Goal: Information Seeking & Learning: Learn about a topic

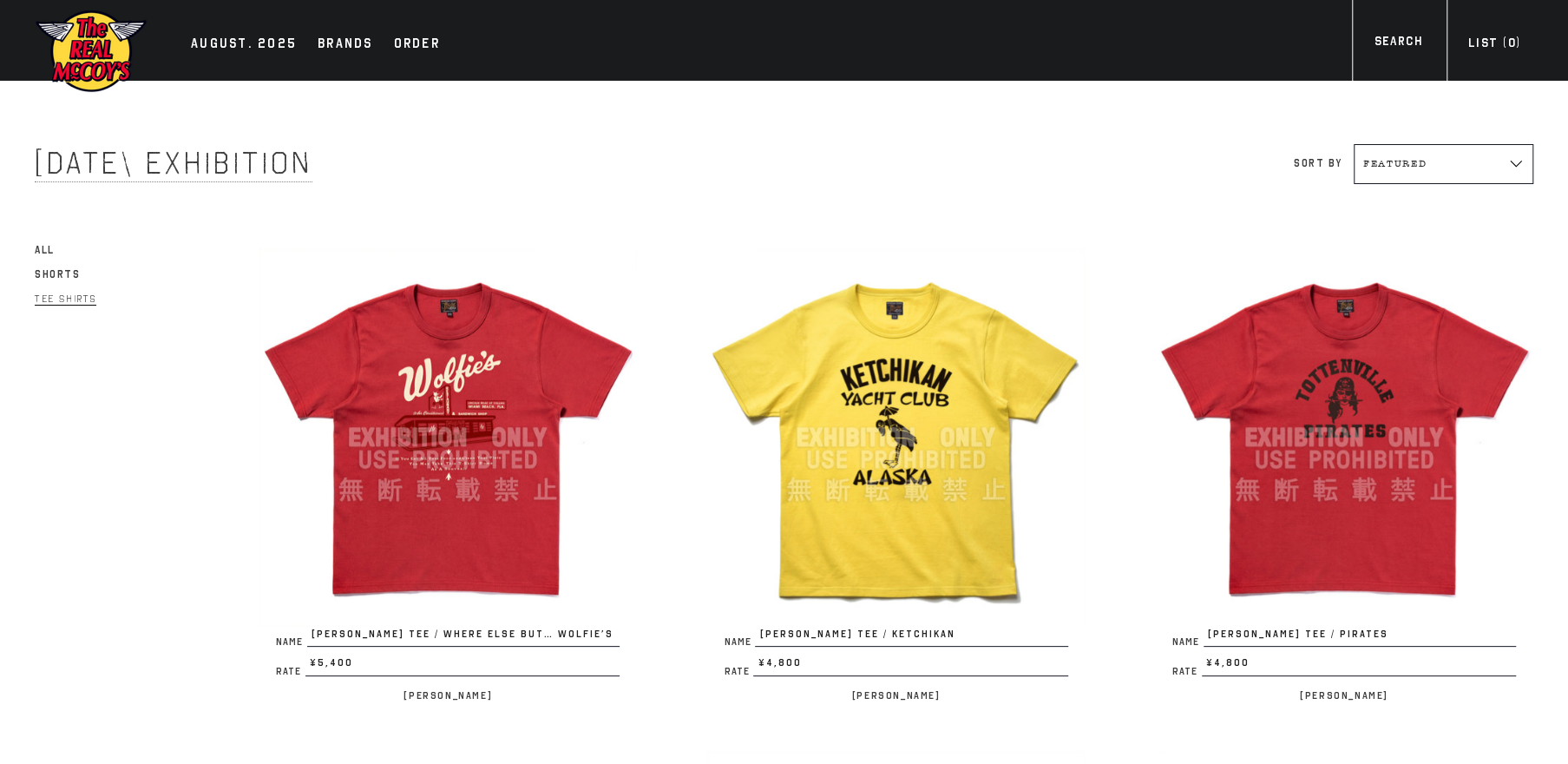
click at [71, 295] on span "Tee Shirts" at bounding box center [65, 299] width 61 height 13
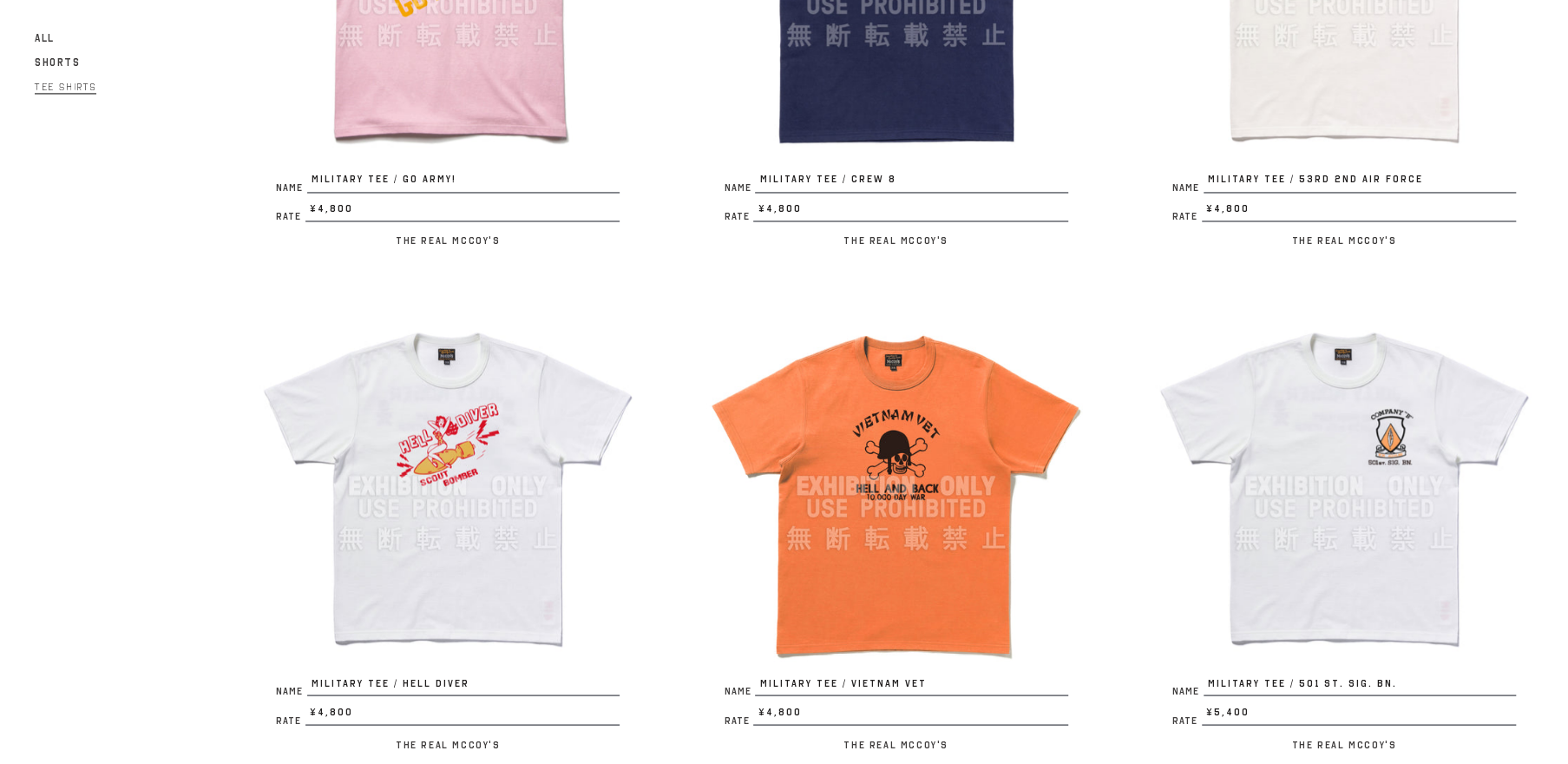
scroll to position [2149, 0]
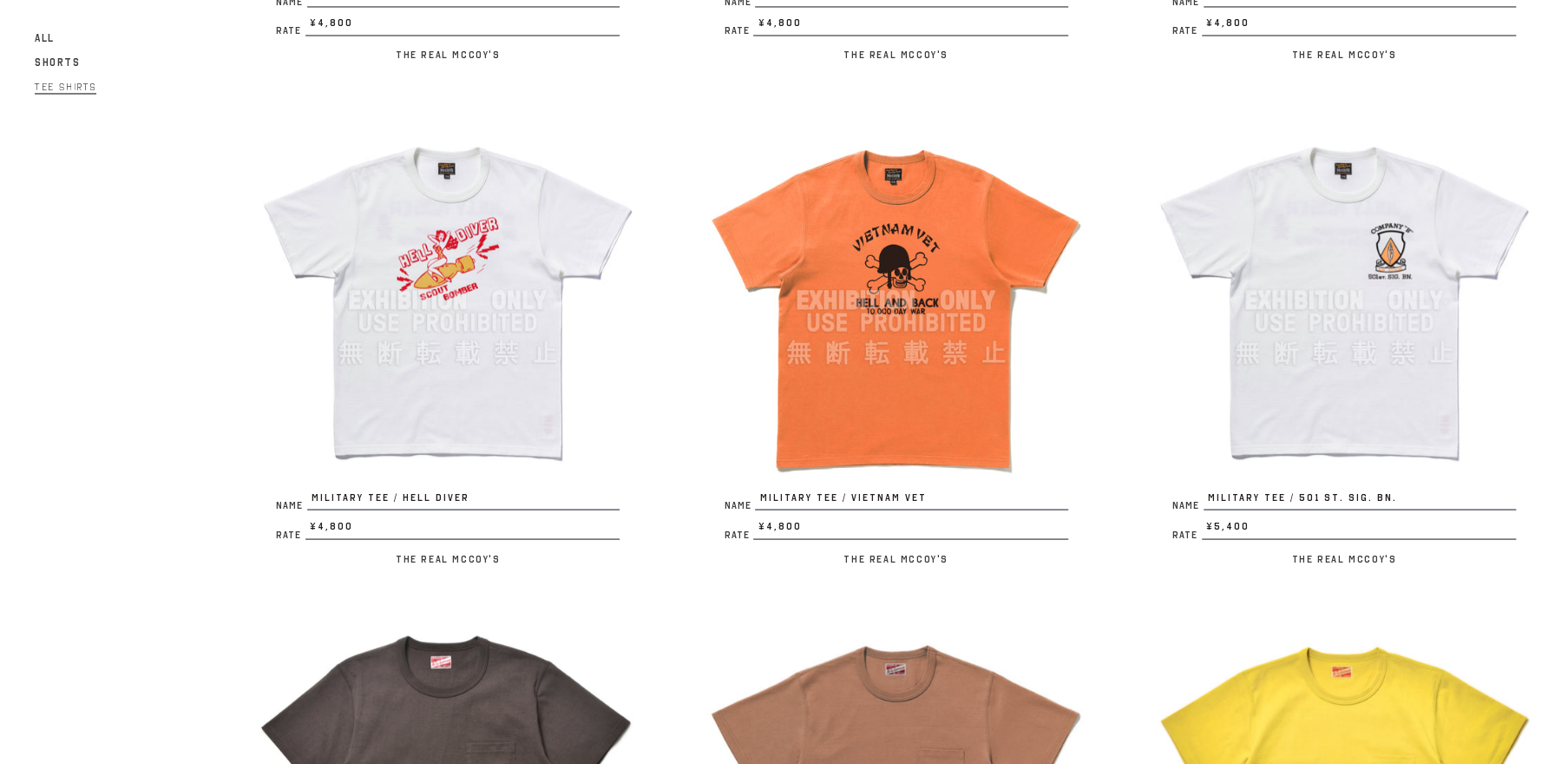
click at [1343, 336] on img at bounding box center [1344, 299] width 379 height 379
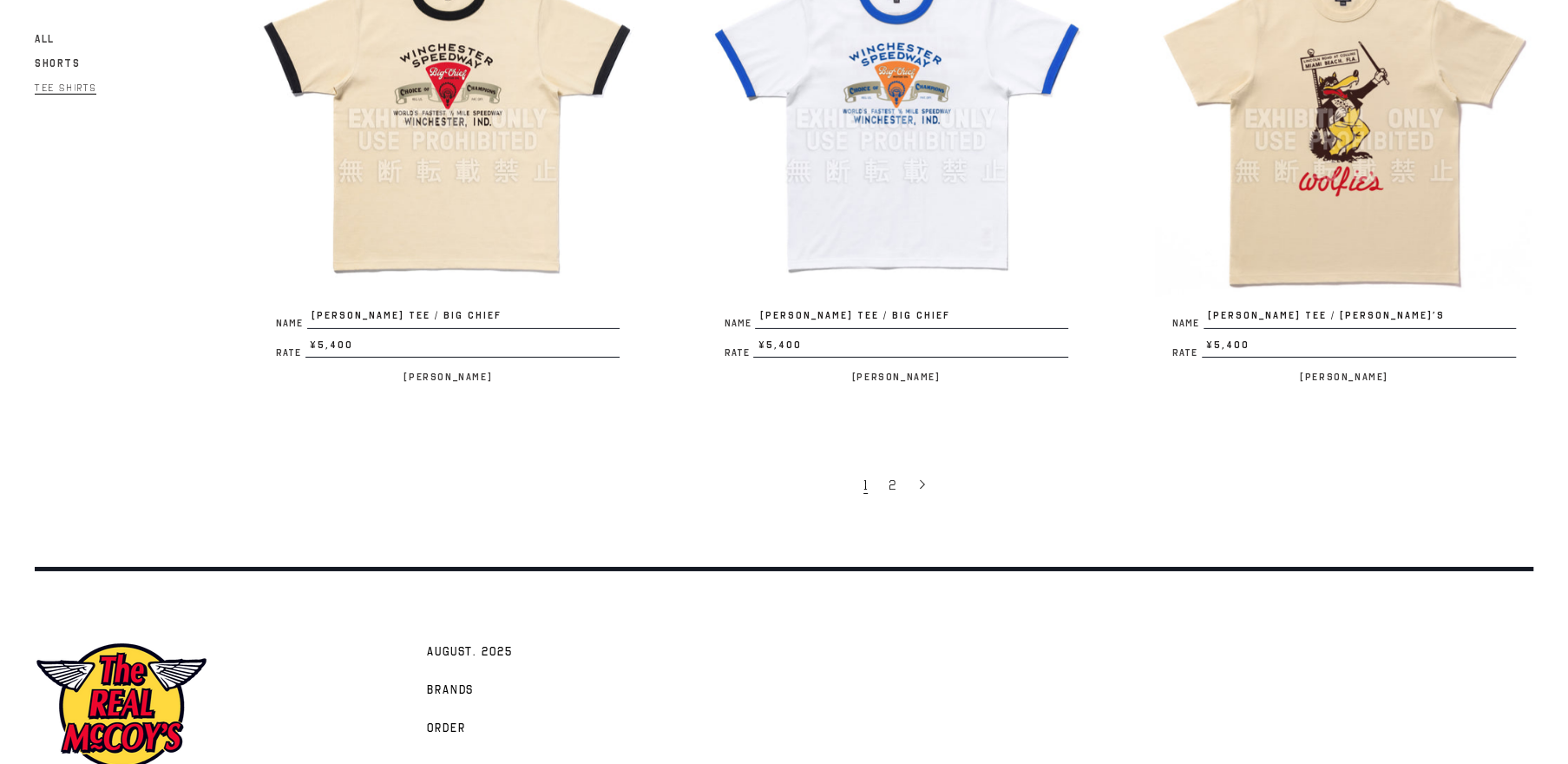
scroll to position [3938, 0]
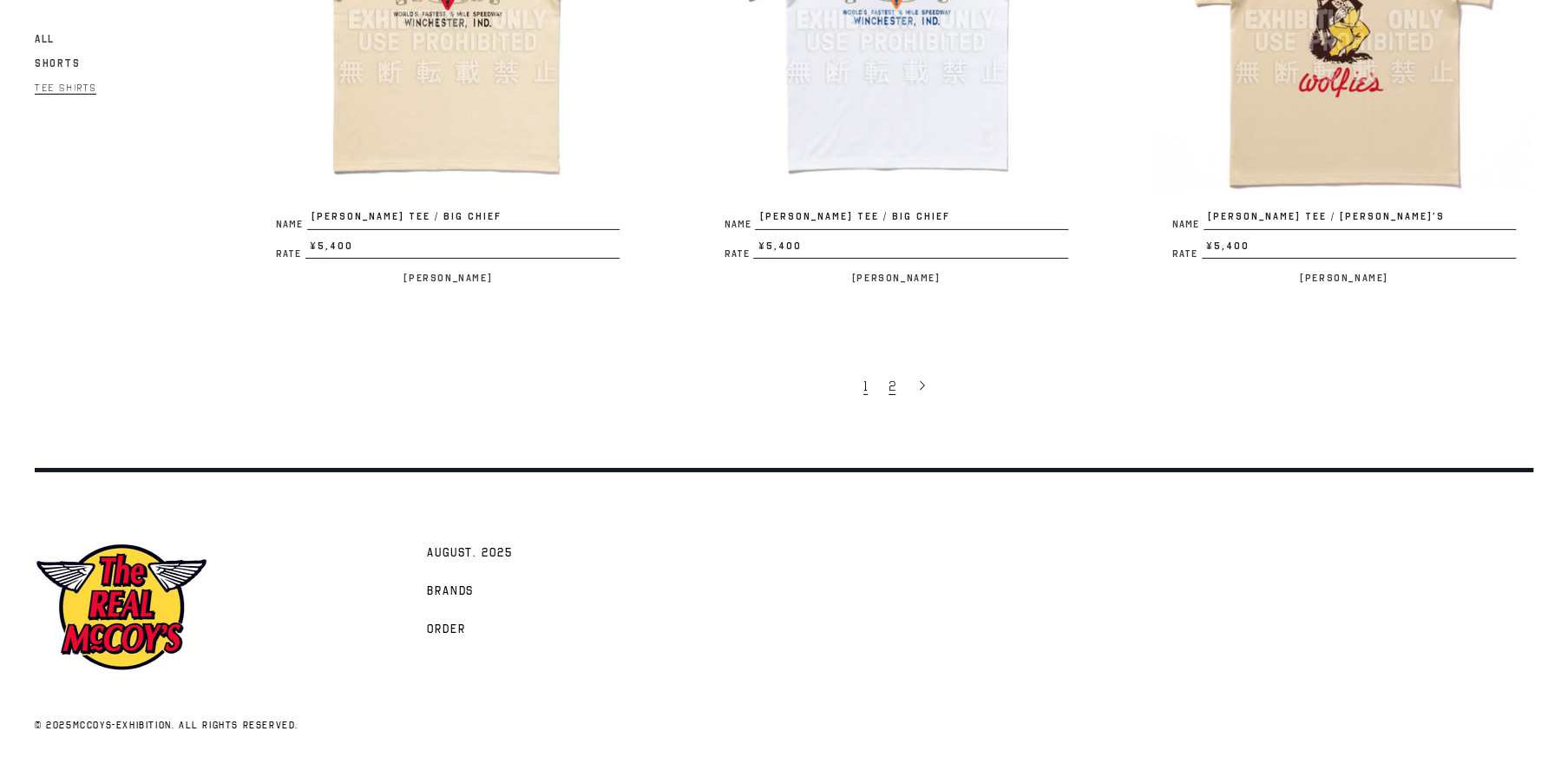
click at [893, 389] on span "2" at bounding box center [892, 386] width 7 height 17
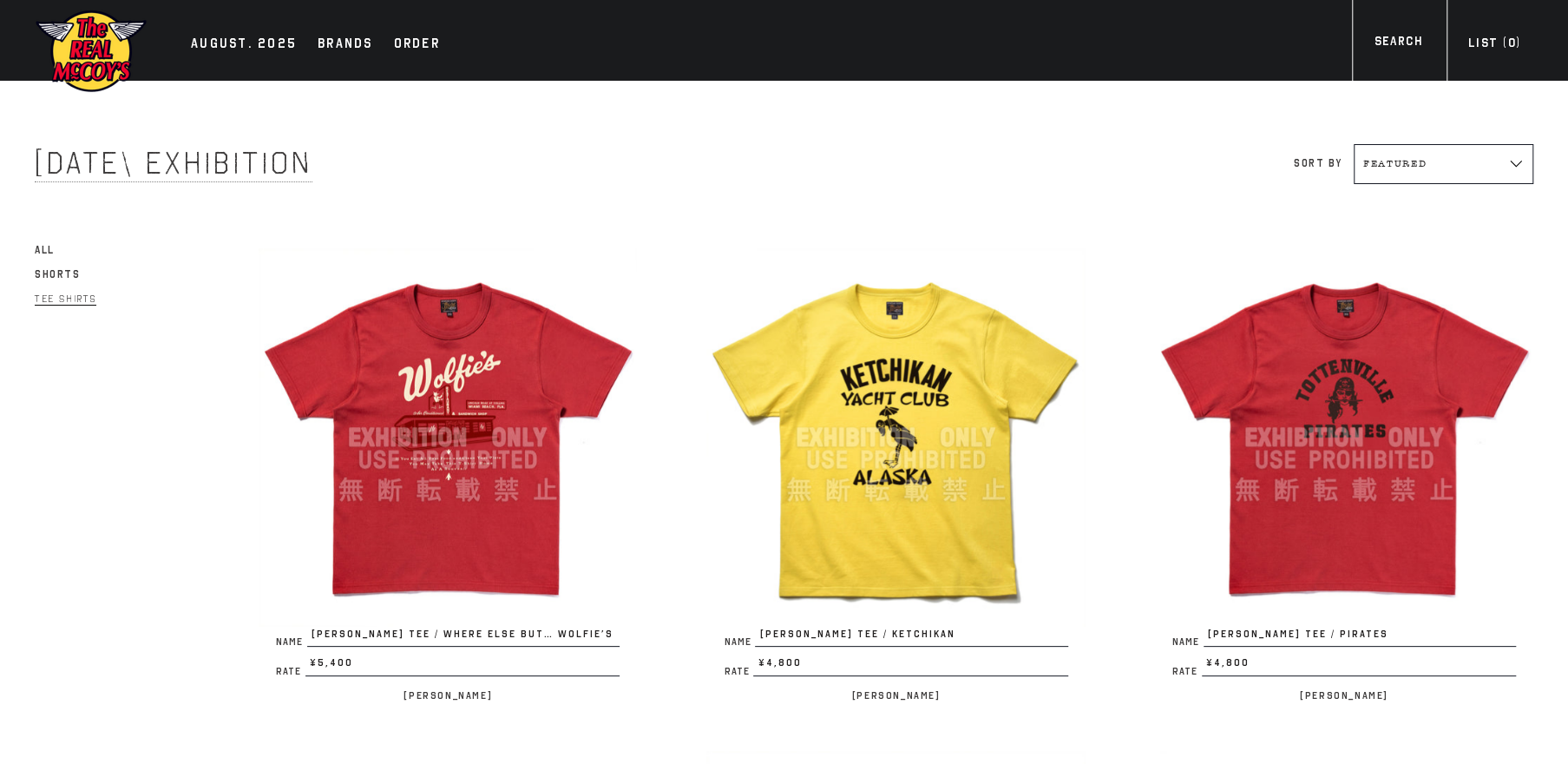
click at [53, 250] on span "All" at bounding box center [44, 250] width 20 height 12
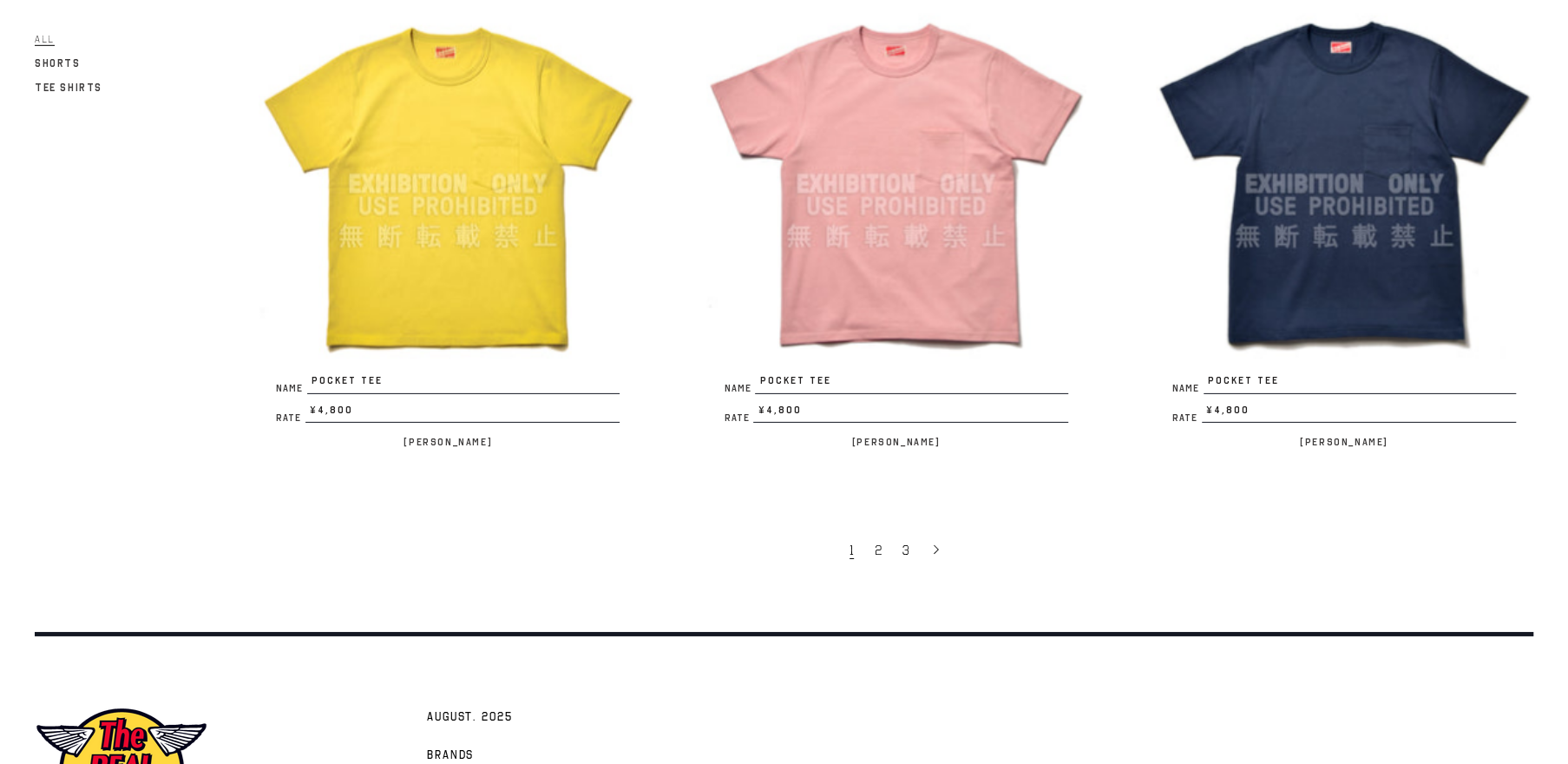
scroll to position [3802, 0]
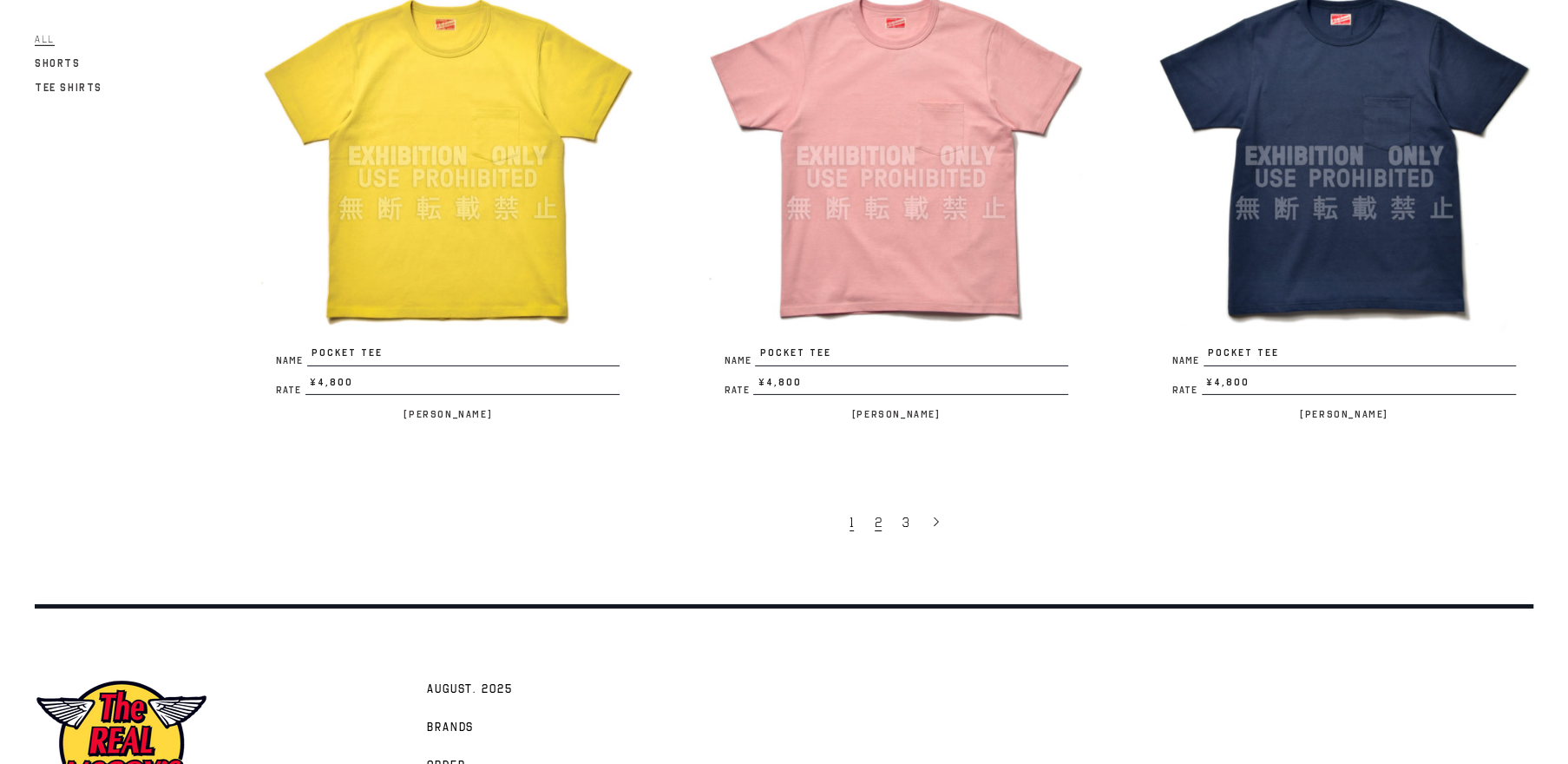
click at [875, 519] on span "2" at bounding box center [878, 522] width 7 height 17
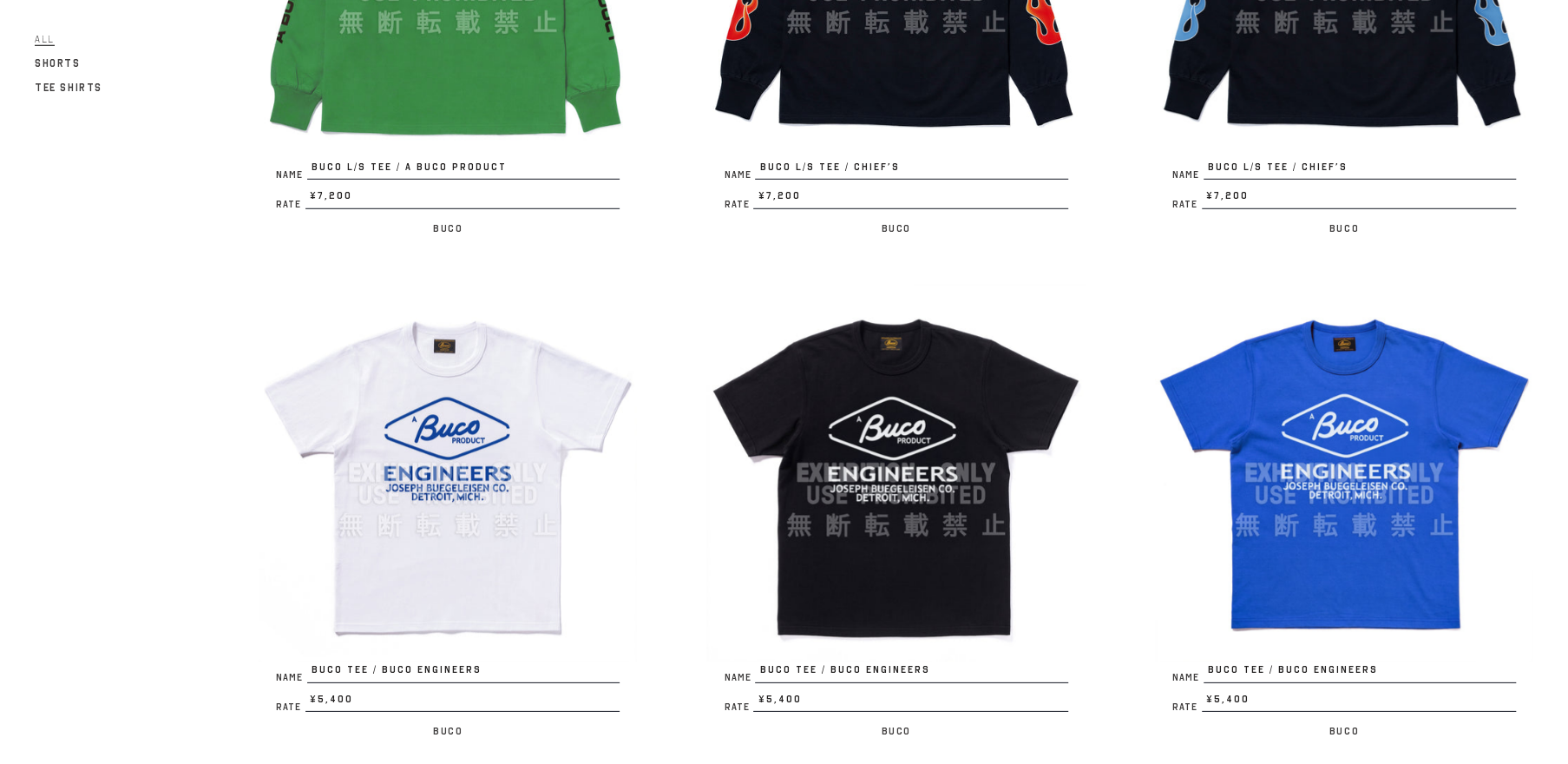
scroll to position [3802, 0]
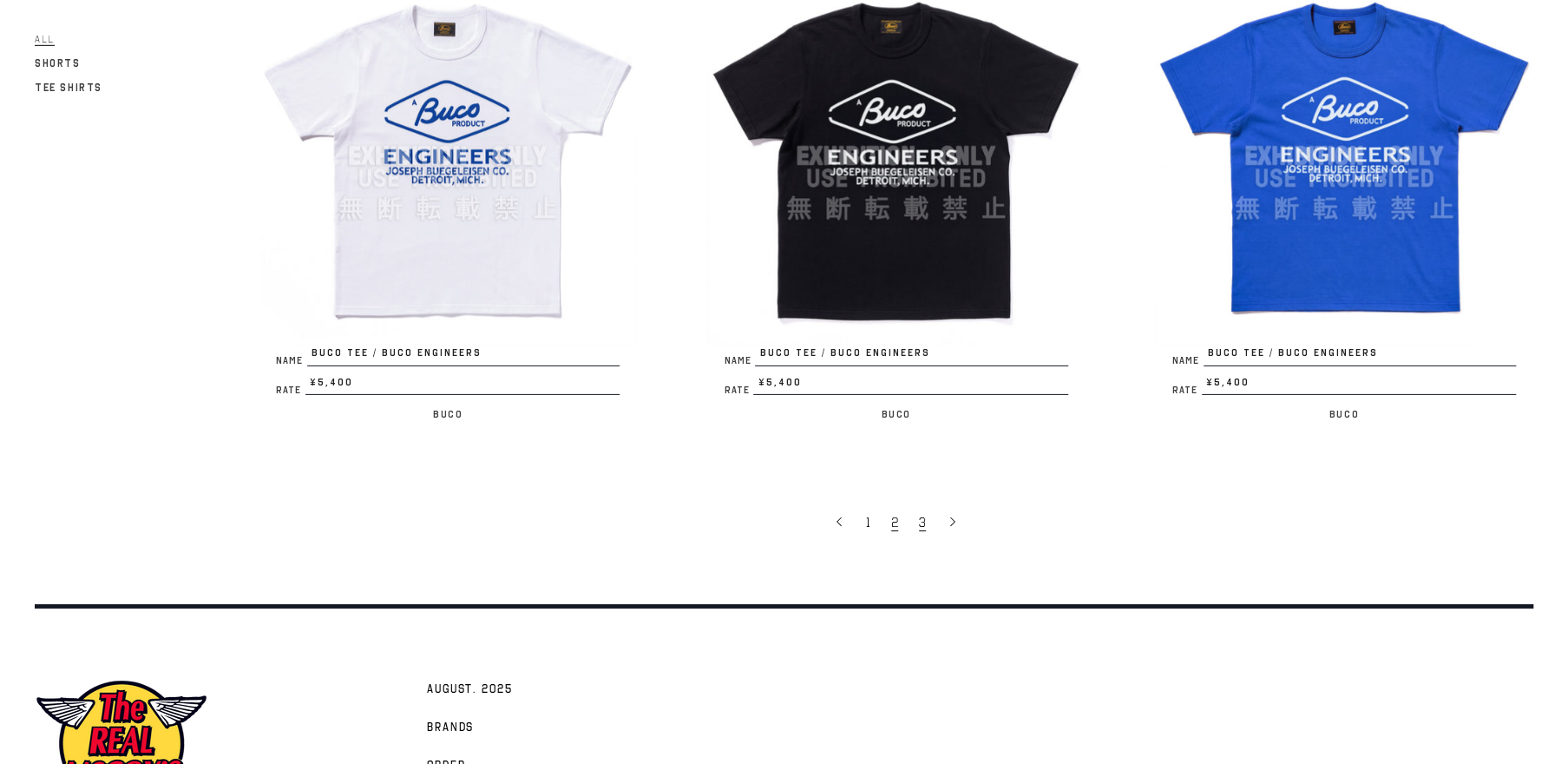
click at [928, 523] on link "3" at bounding box center [924, 522] width 28 height 36
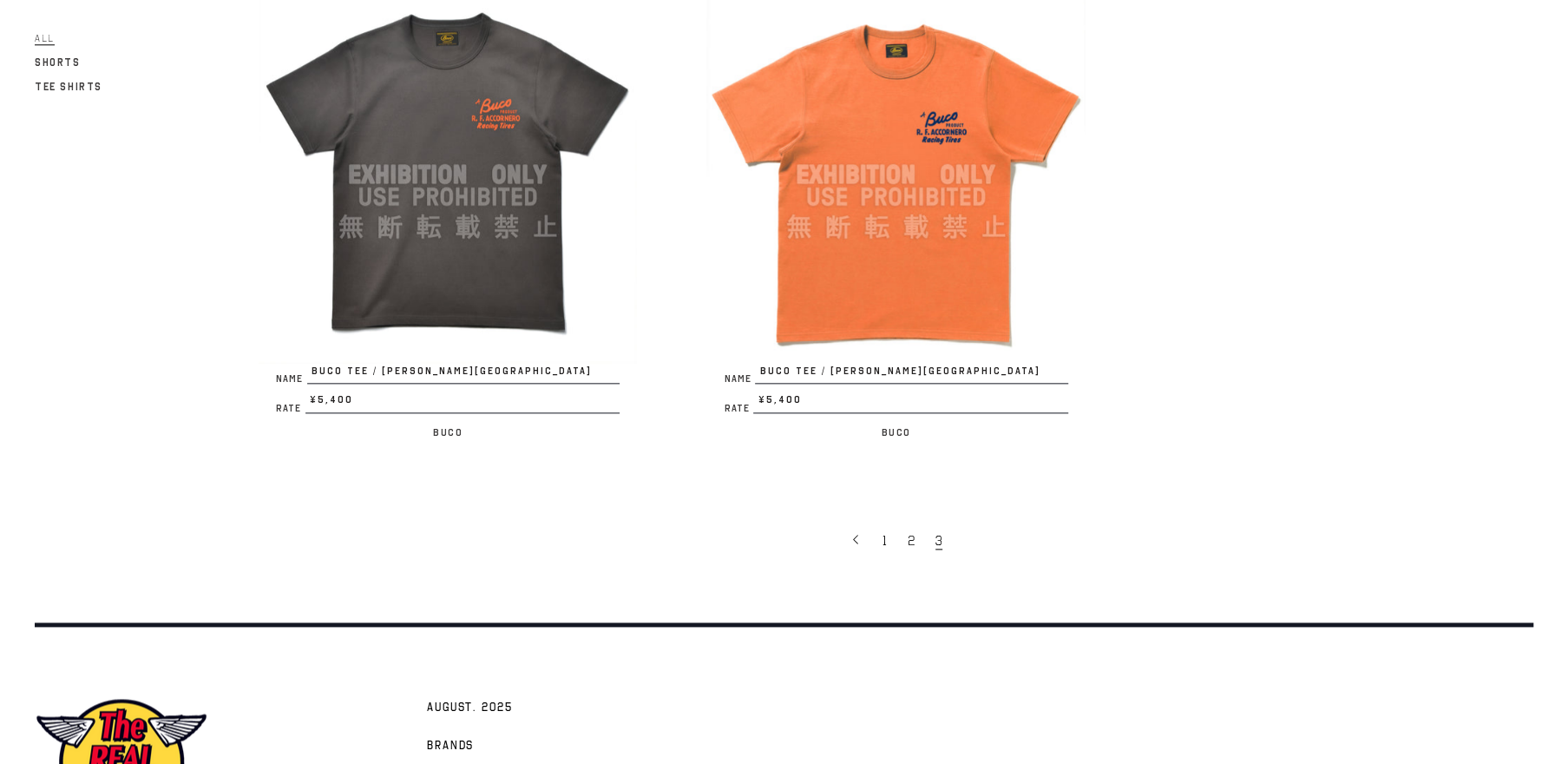
scroll to position [1423, 0]
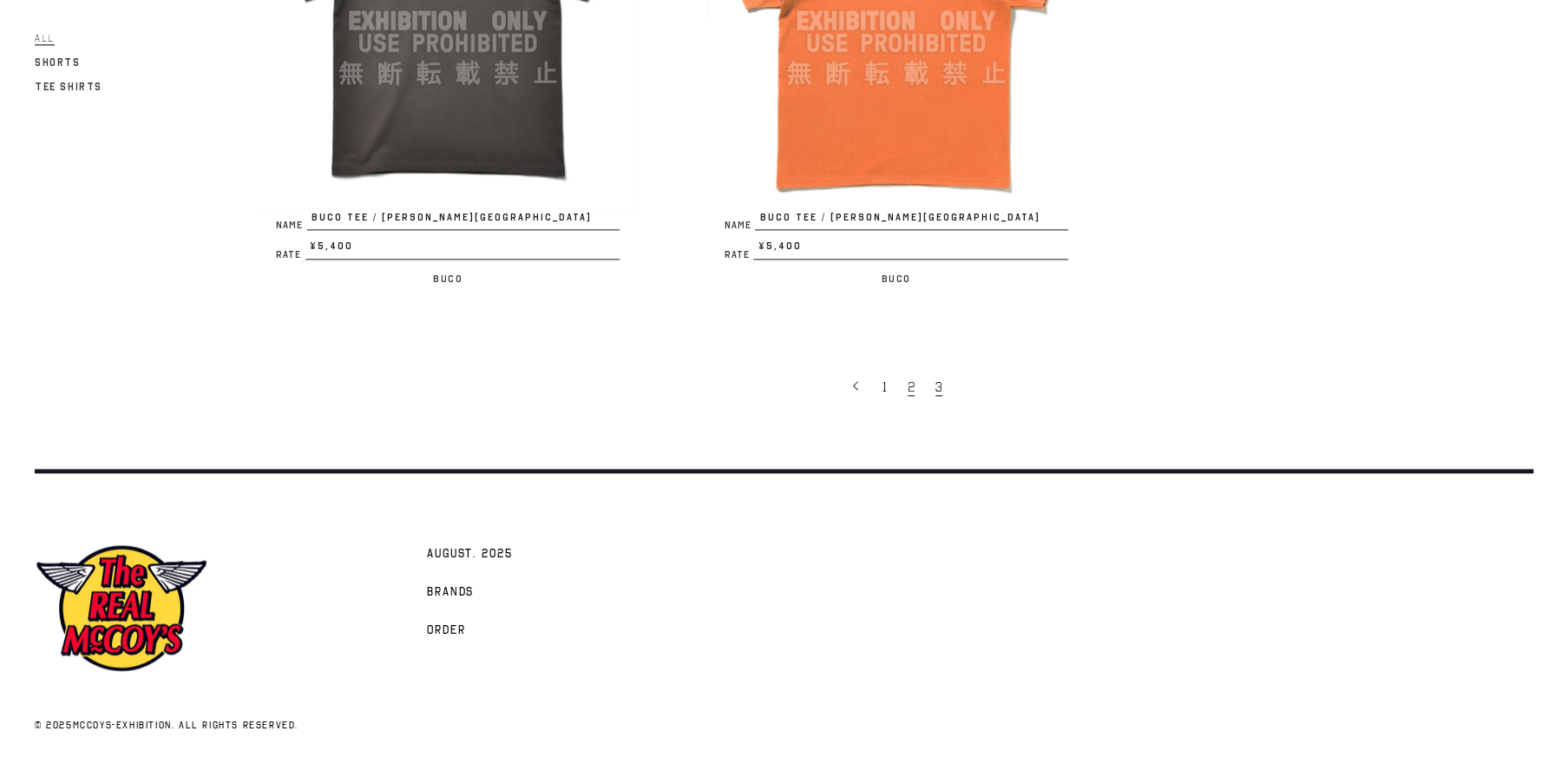
click at [916, 382] on link "2" at bounding box center [913, 386] width 28 height 36
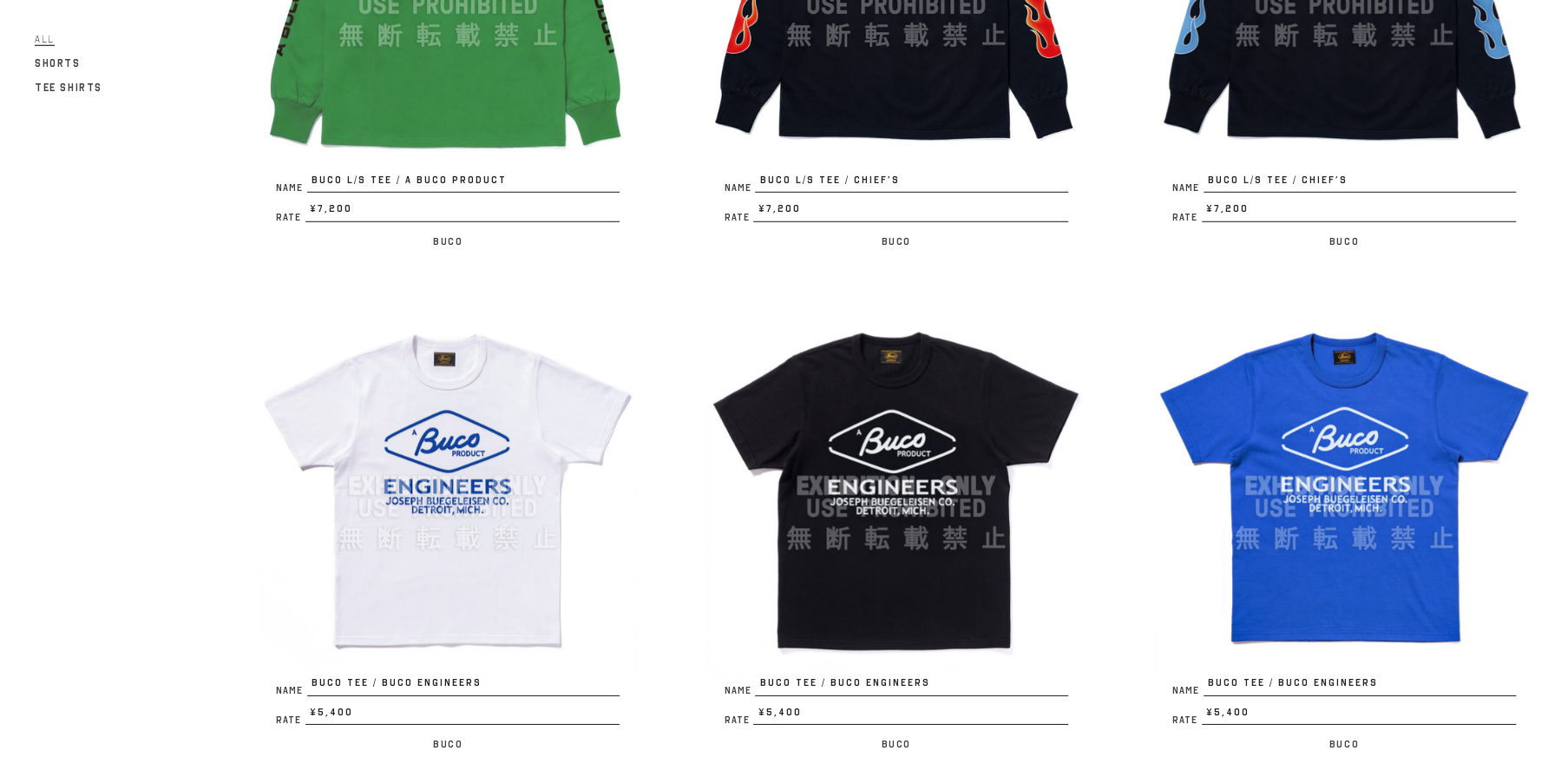
scroll to position [3441, 0]
